Goal: Task Accomplishment & Management: Manage account settings

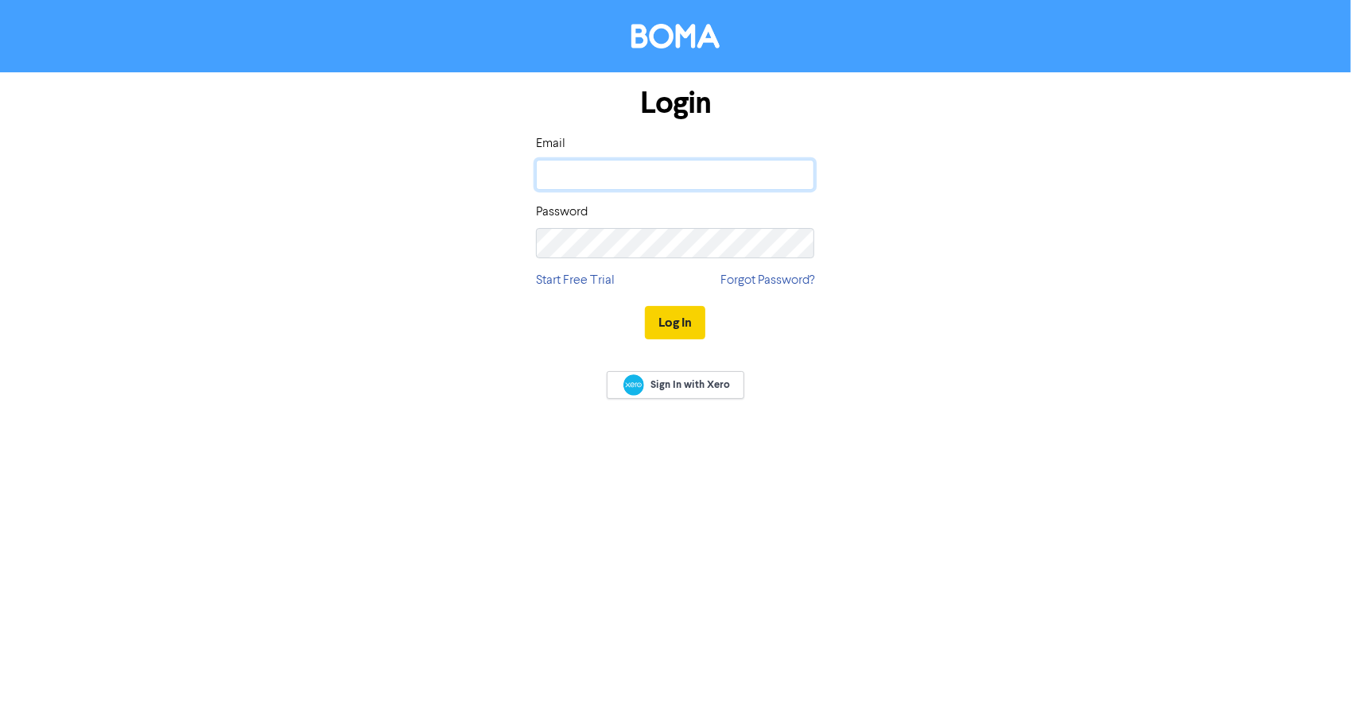
type input "[EMAIL_ADDRESS][DOMAIN_NAME]"
click at [662, 333] on button "Log In" at bounding box center [675, 322] width 60 height 33
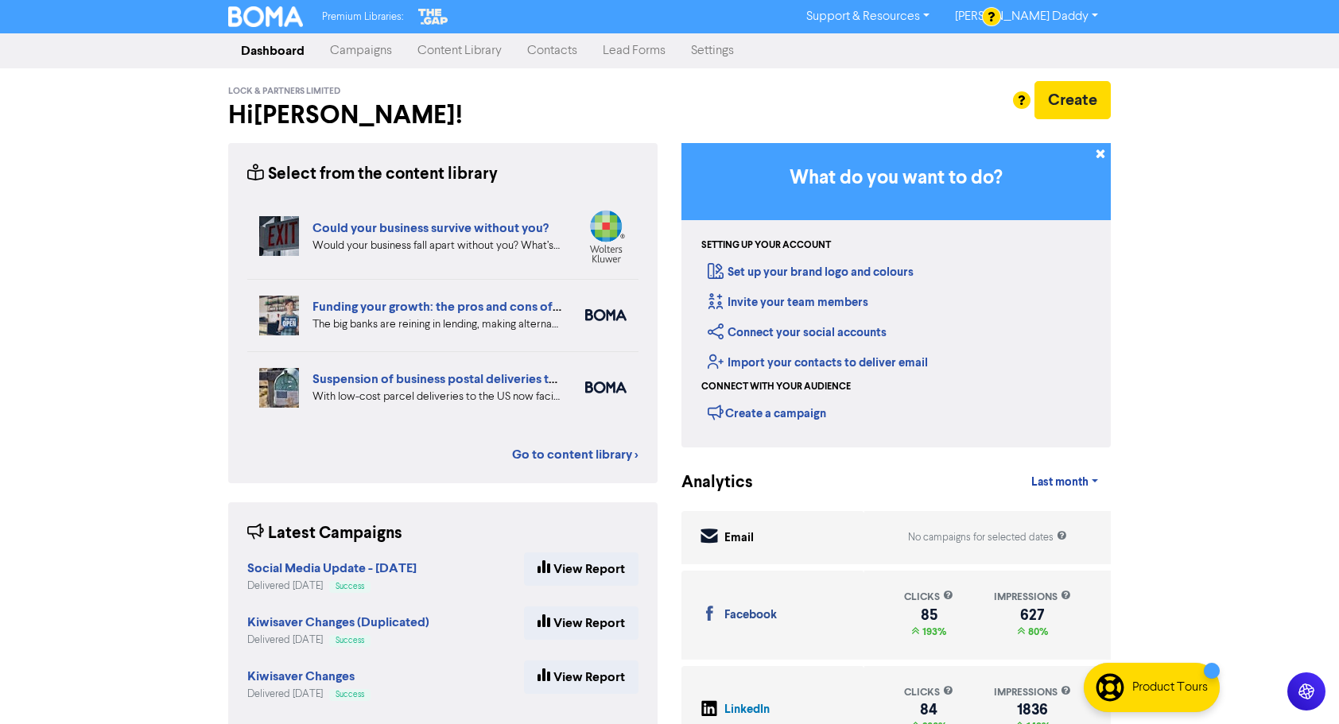
click at [385, 64] on link "Campaigns" at bounding box center [360, 51] width 87 height 32
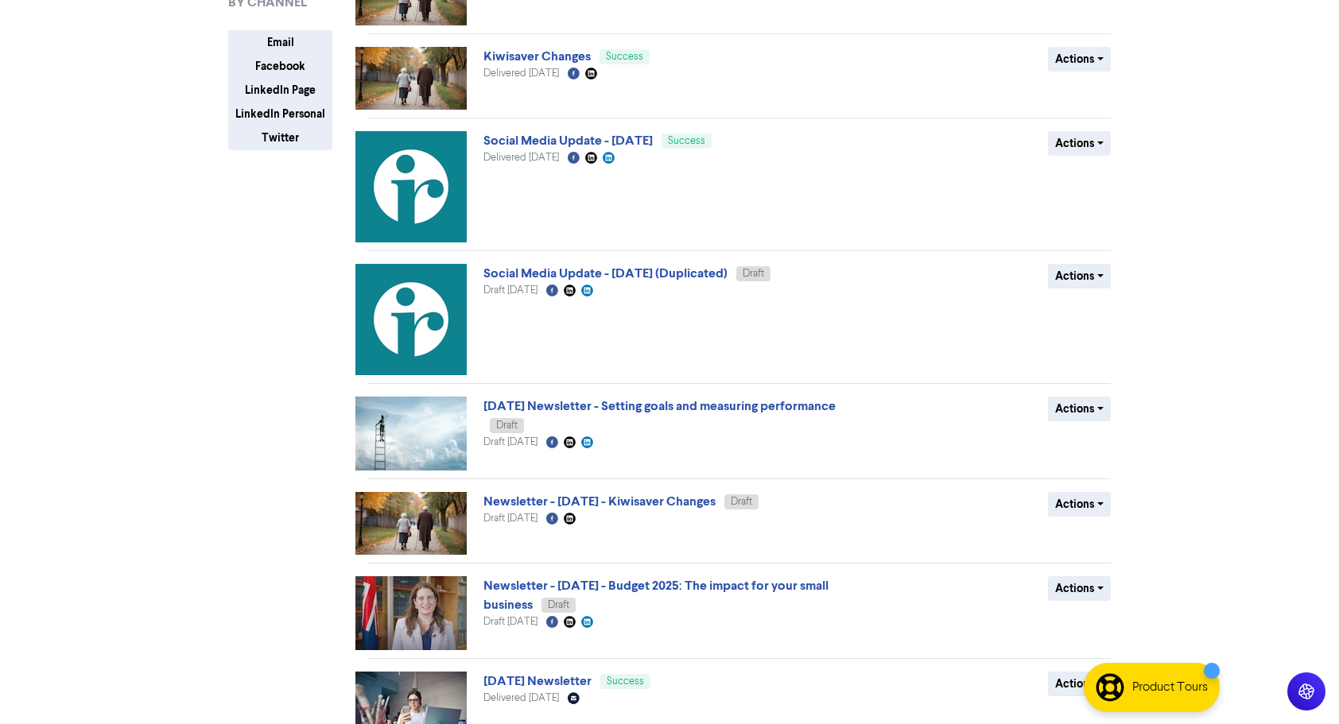
scroll to position [480, 0]
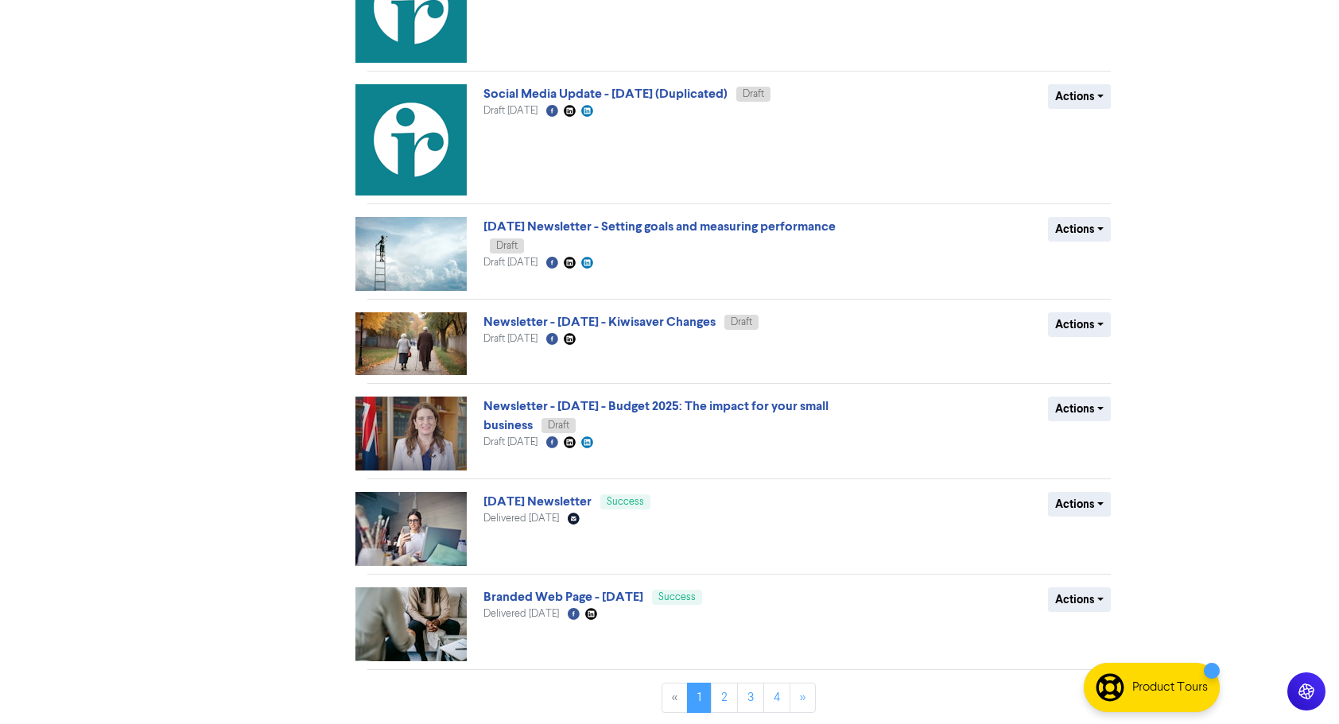
click at [429, 337] on img at bounding box center [410, 343] width 111 height 63
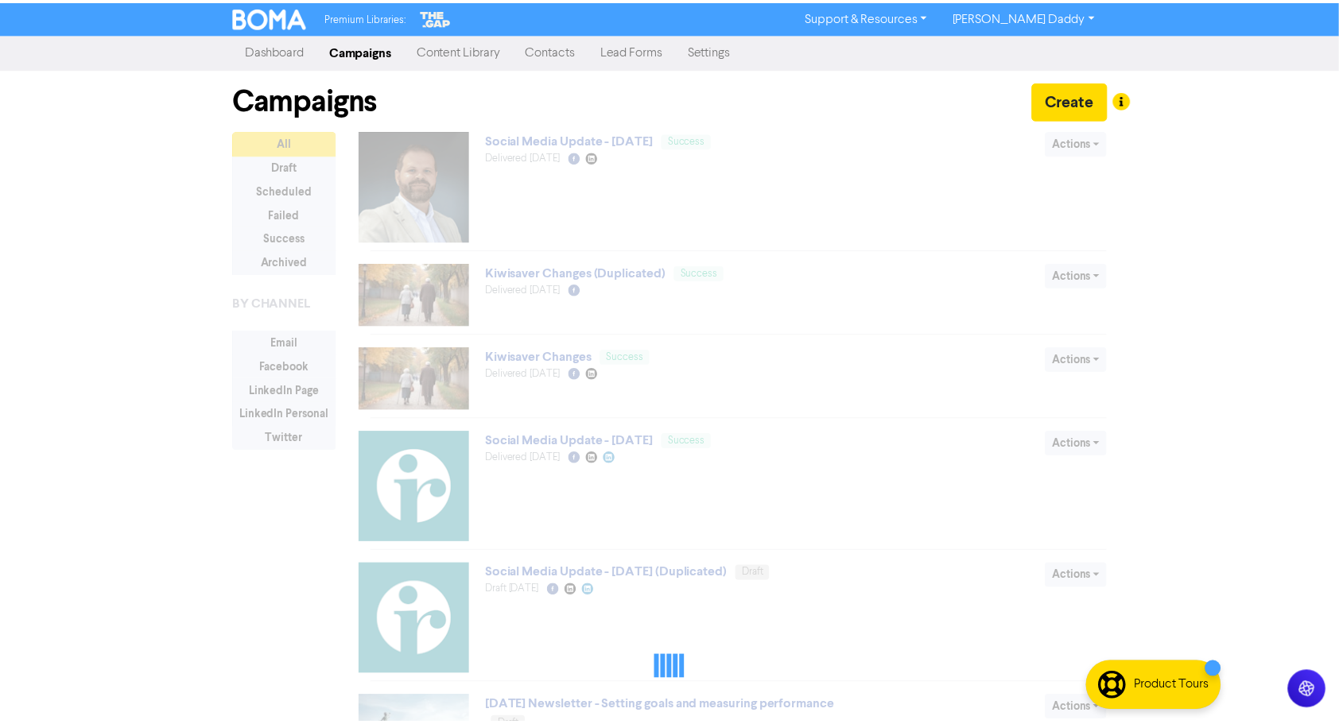
scroll to position [480, 0]
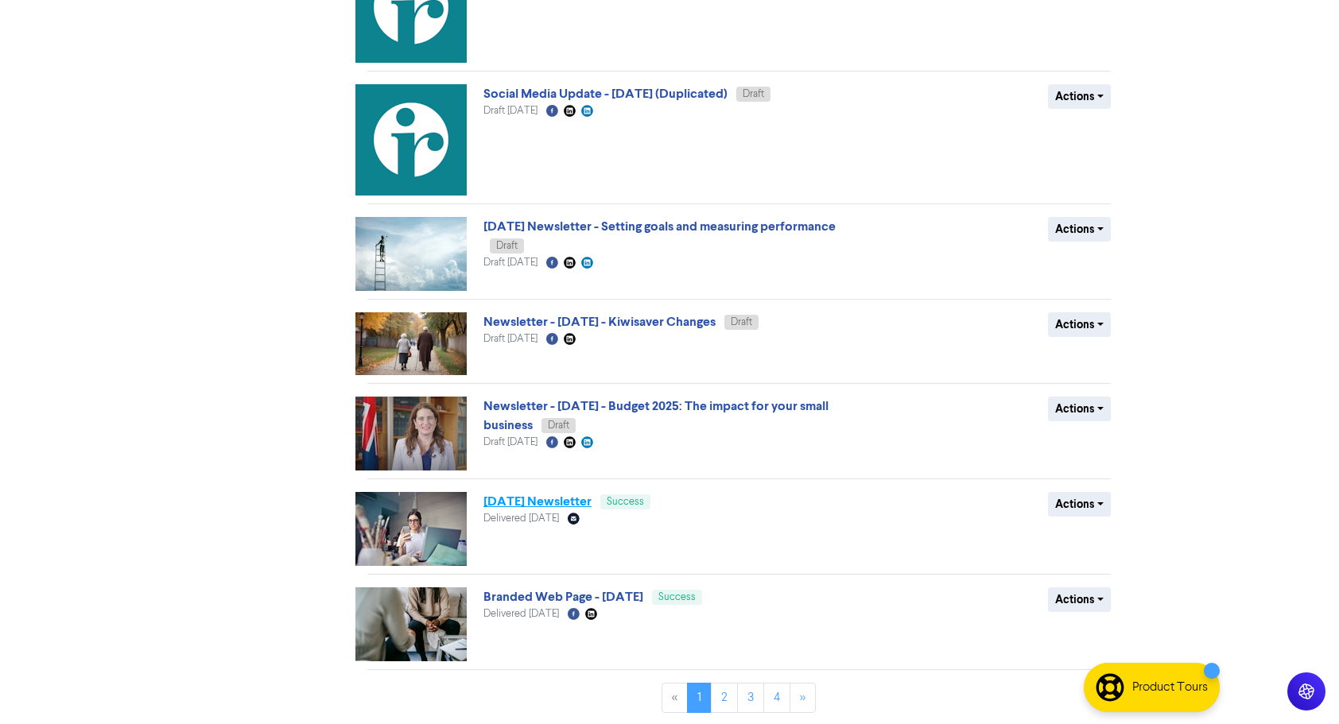
click at [520, 505] on link "[DATE] Newsletter" at bounding box center [537, 502] width 108 height 16
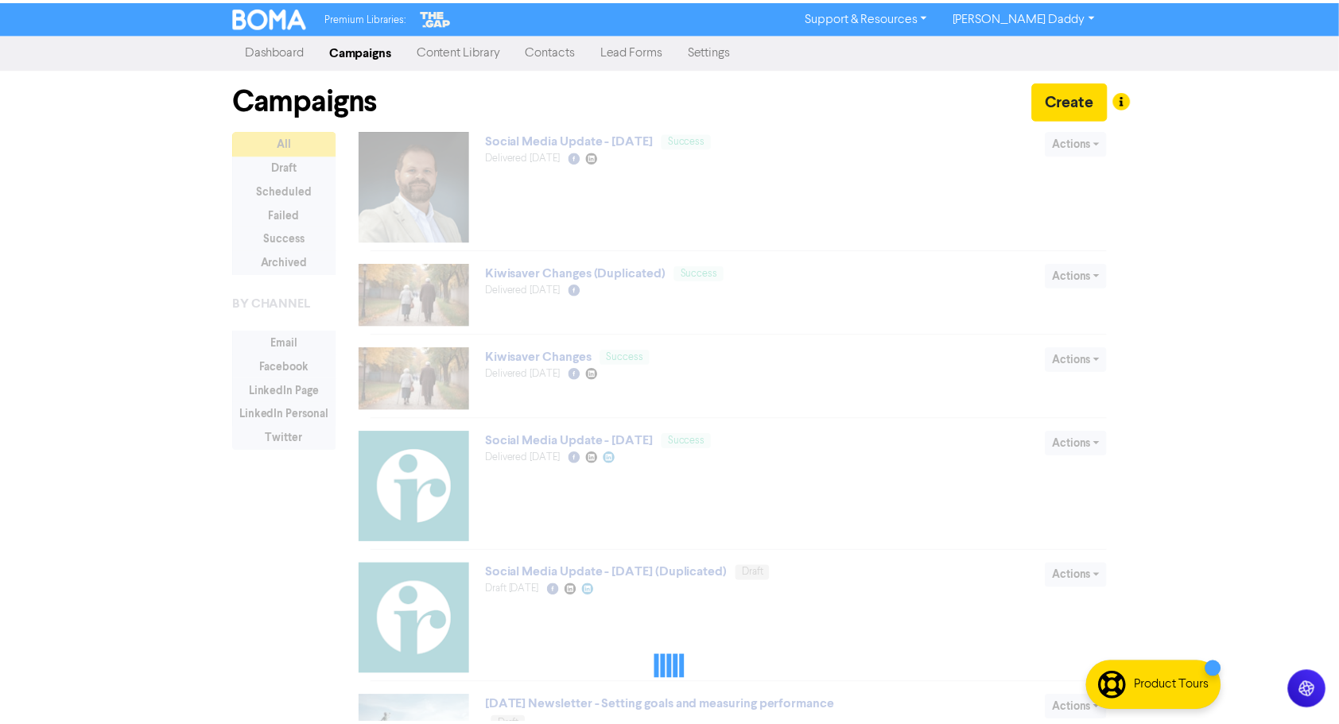
scroll to position [480, 0]
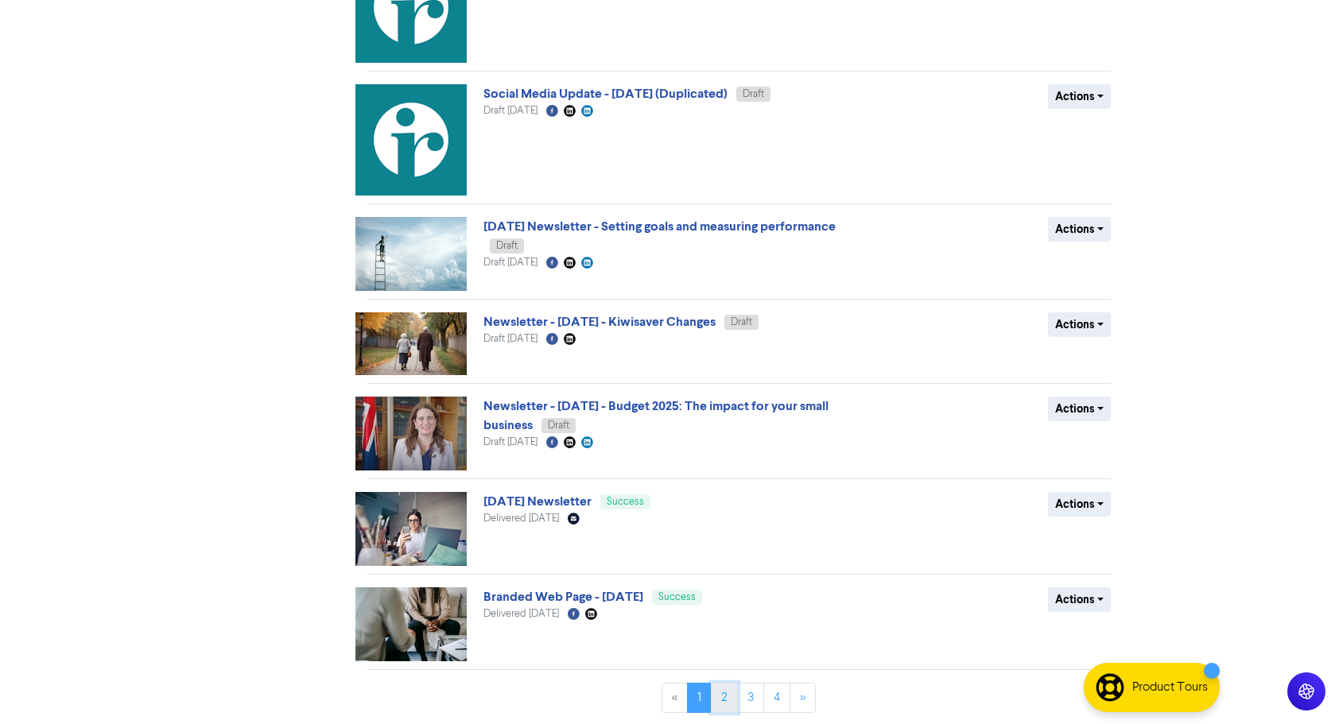
click at [726, 705] on link "2" at bounding box center [724, 698] width 27 height 30
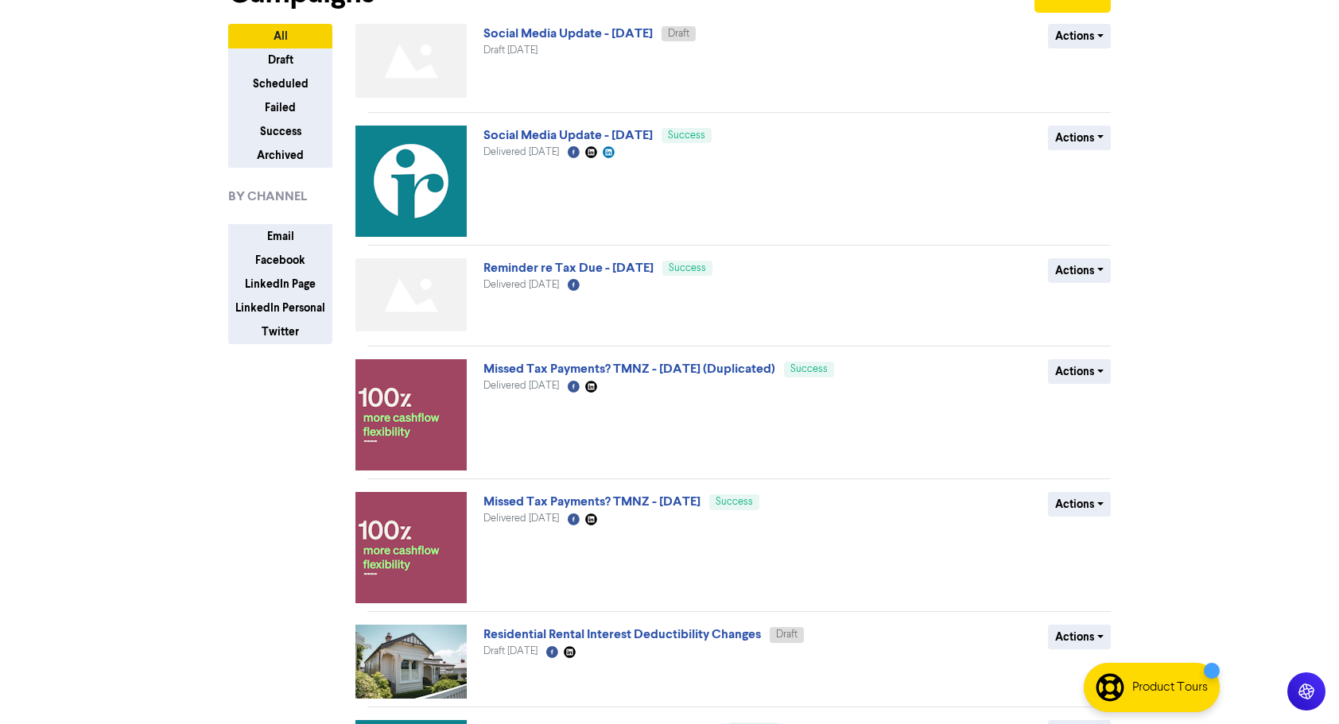
scroll to position [0, 0]
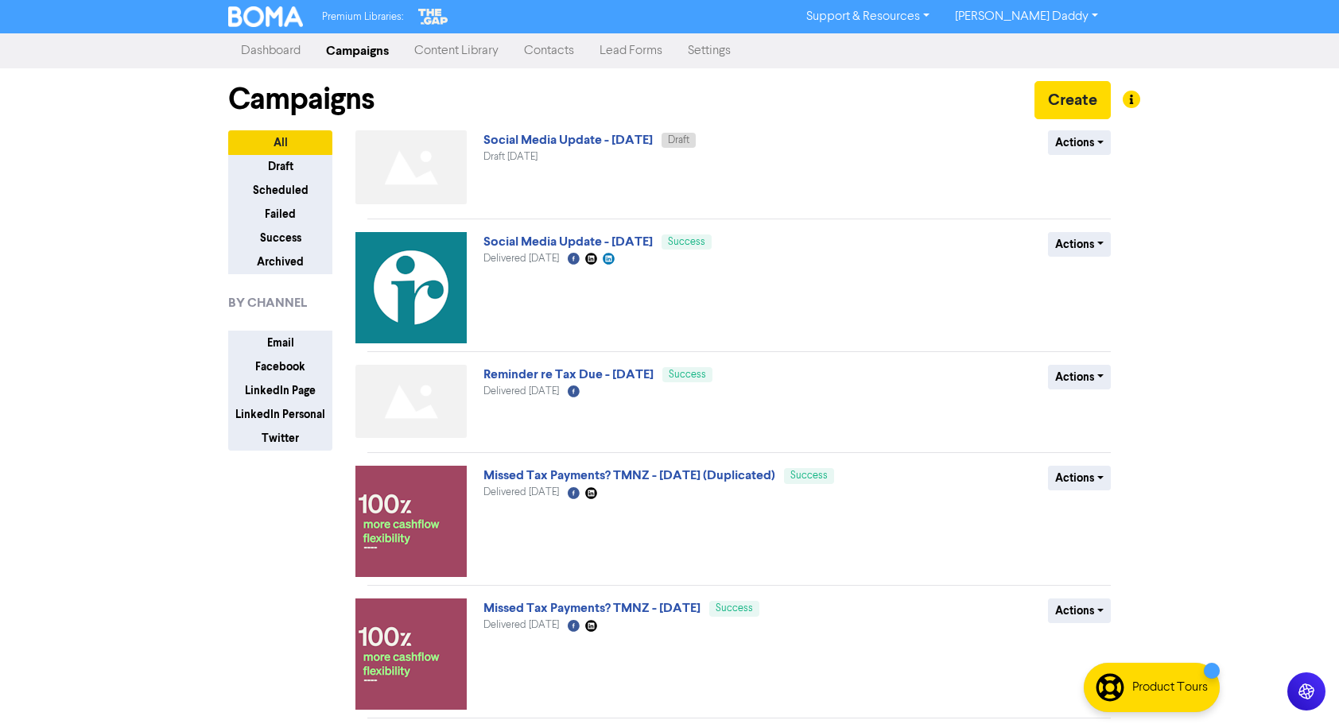
click at [453, 41] on link "Content Library" at bounding box center [457, 51] width 110 height 32
